Goal: Find specific fact: Find contact information

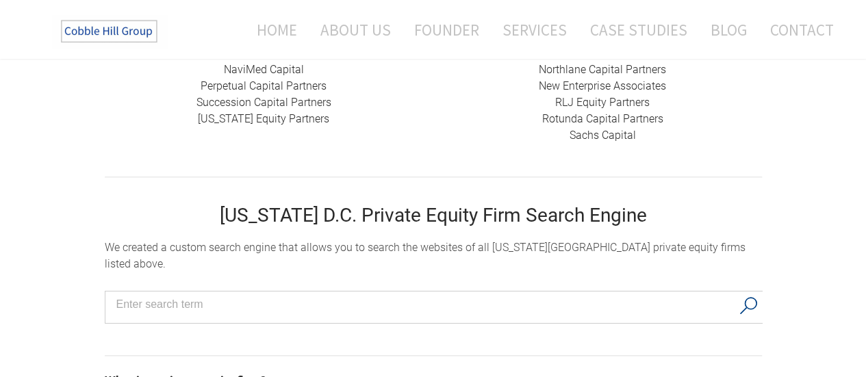
scroll to position [632, 0]
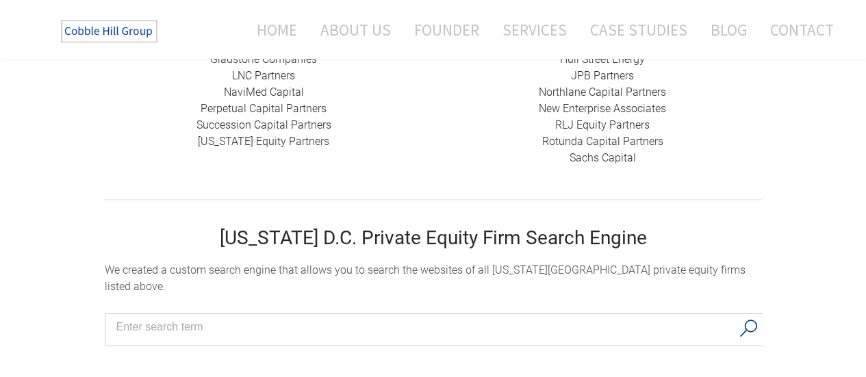
click at [343, 317] on input "Search input" at bounding box center [423, 327] width 615 height 21
type input "cafe investments"
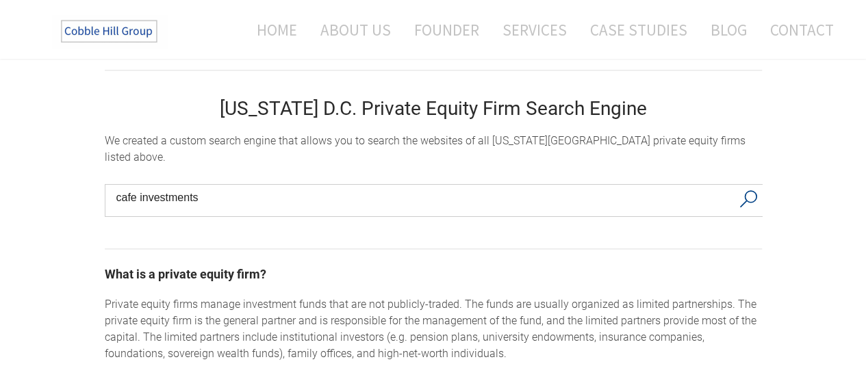
scroll to position [766, 0]
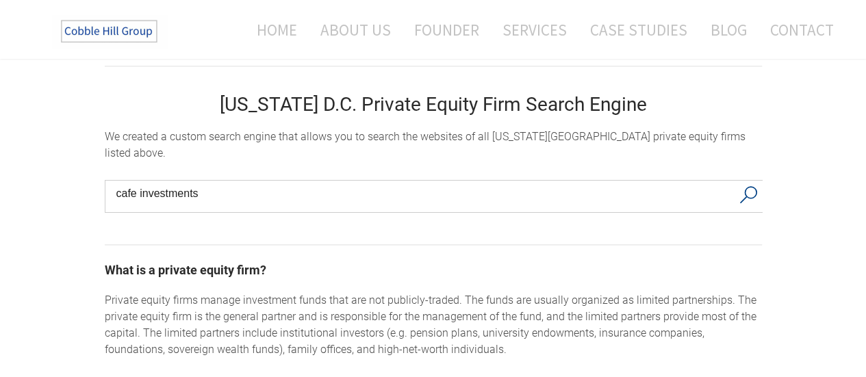
click at [750, 182] on button "Search" at bounding box center [748, 195] width 28 height 29
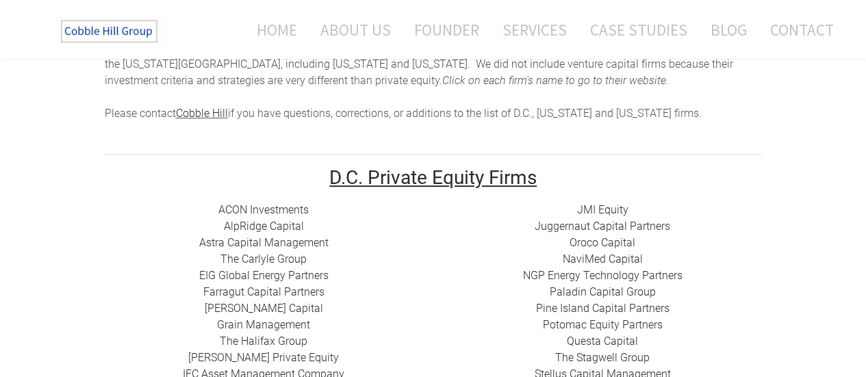
scroll to position [150, 0]
click at [431, 181] on u "D.C. Private Equity Firms" at bounding box center [432, 178] width 207 height 23
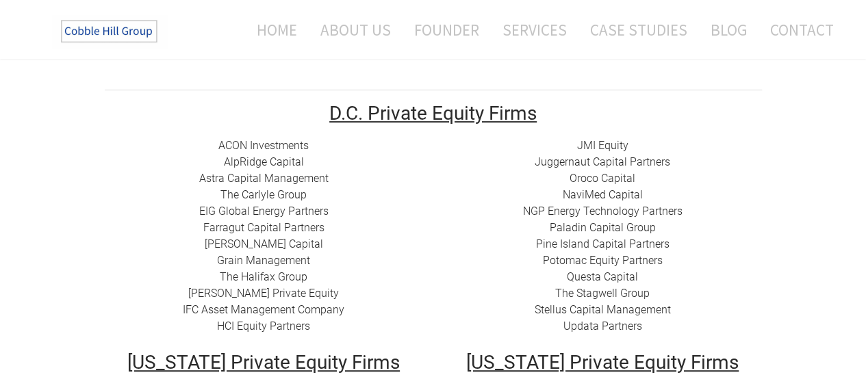
scroll to position [217, 0]
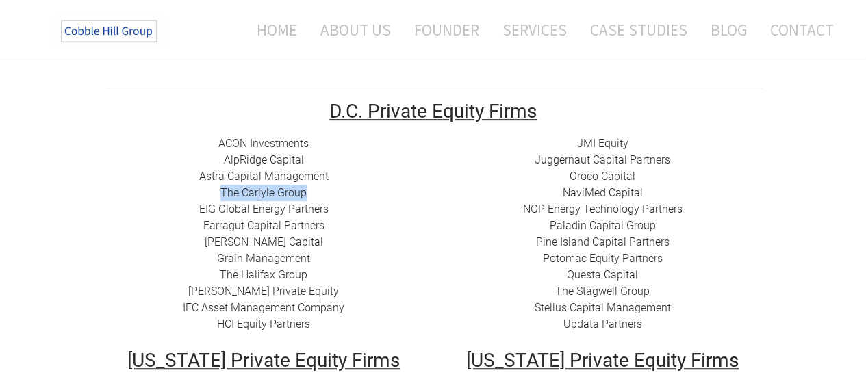
drag, startPoint x: 313, startPoint y: 192, endPoint x: 218, endPoint y: 192, distance: 95.1
click at [218, 192] on div "ACON Investments ​ AlpRidge Capital ​Astra Capital Management ​​ The Carlyle Gr…" at bounding box center [264, 233] width 318 height 197
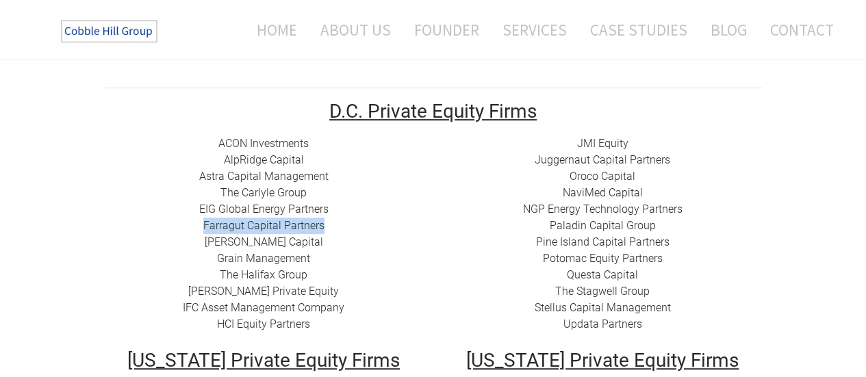
drag, startPoint x: 330, startPoint y: 227, endPoint x: 192, endPoint y: 231, distance: 138.3
click at [192, 231] on div "ACON Investments ​ AlpRidge Capital ​Astra Capital Management ​​ The Carlyle Gr…" at bounding box center [264, 233] width 318 height 197
copy link "Farragut Capital Partners"
click at [273, 273] on link "The Halifax Group" at bounding box center [264, 274] width 88 height 13
click at [282, 194] on link "The Carlyle Group" at bounding box center [263, 192] width 86 height 13
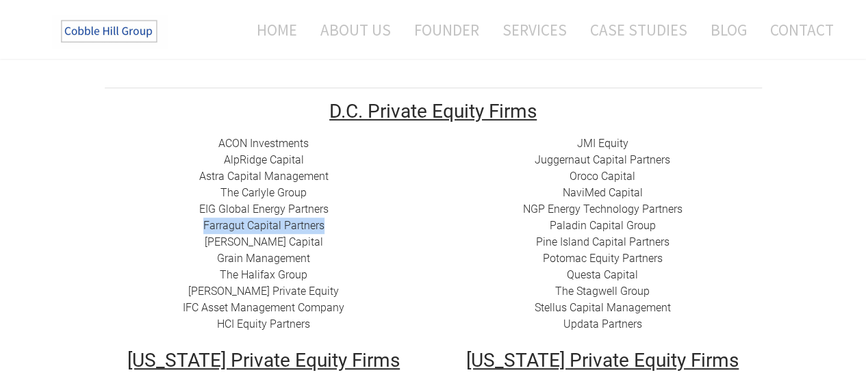
click at [259, 190] on link "The Carlyle Group" at bounding box center [263, 192] width 86 height 13
